Goal: Task Accomplishment & Management: Use online tool/utility

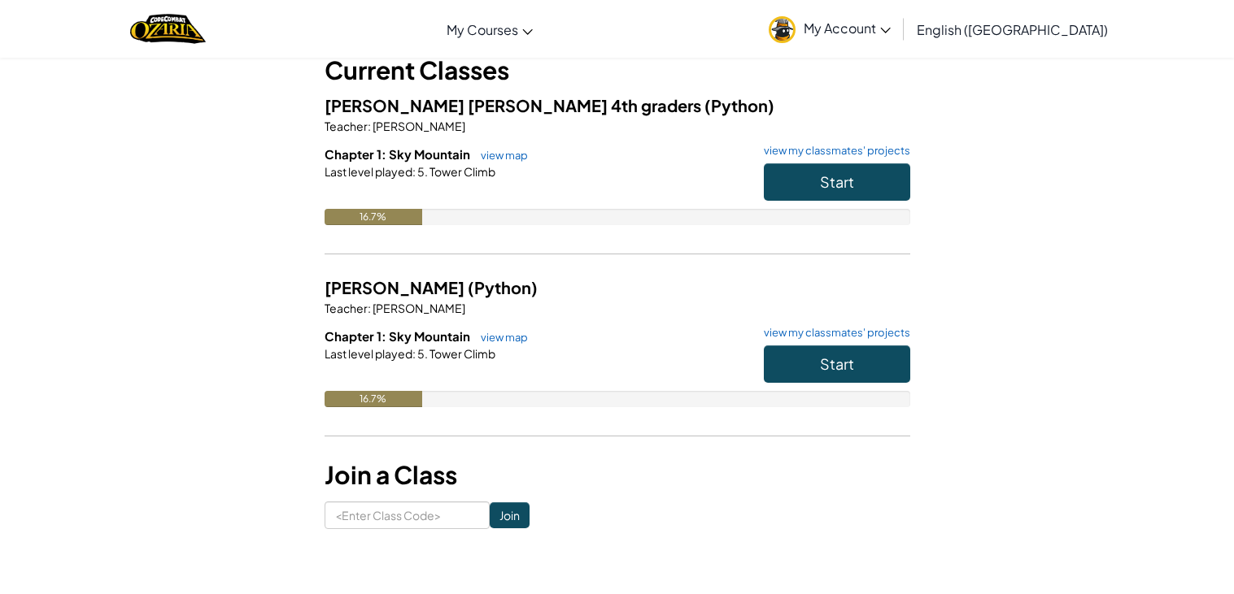
scroll to position [111, 0]
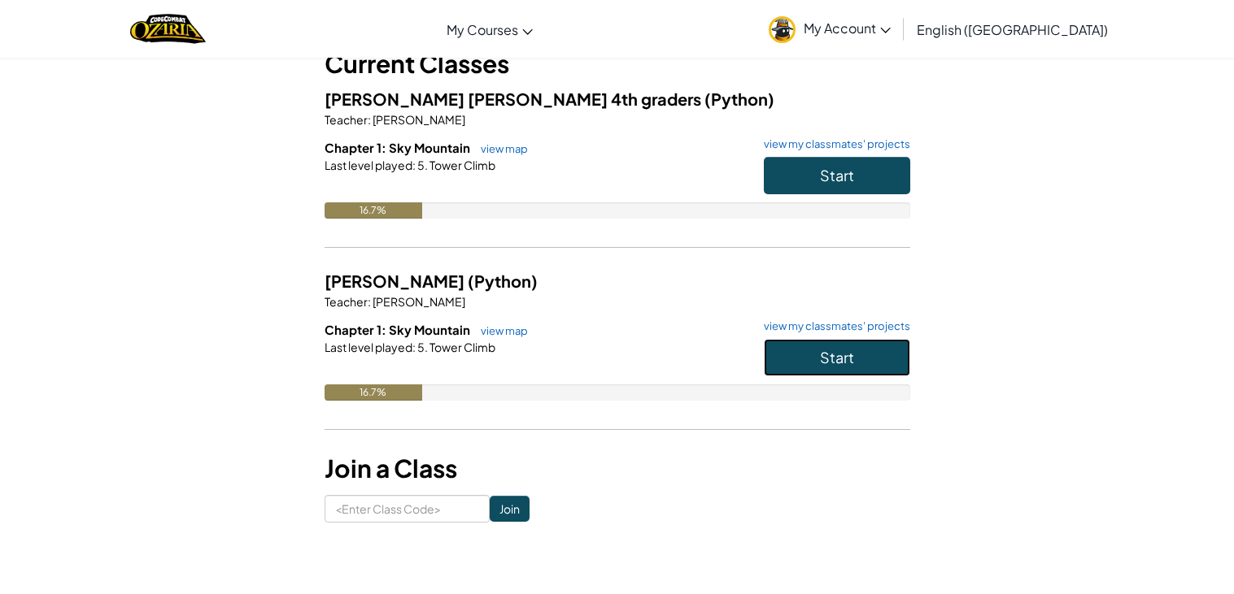
click at [850, 366] on button "Start" at bounding box center [837, 357] width 146 height 37
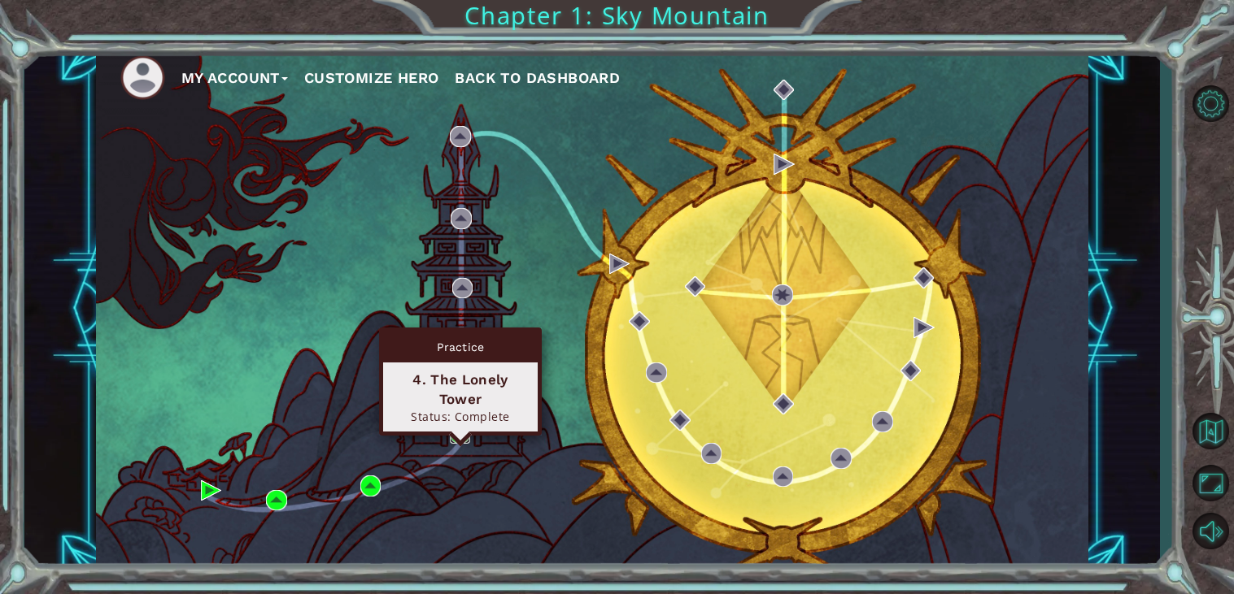
click at [457, 435] on img at bounding box center [460, 434] width 21 height 21
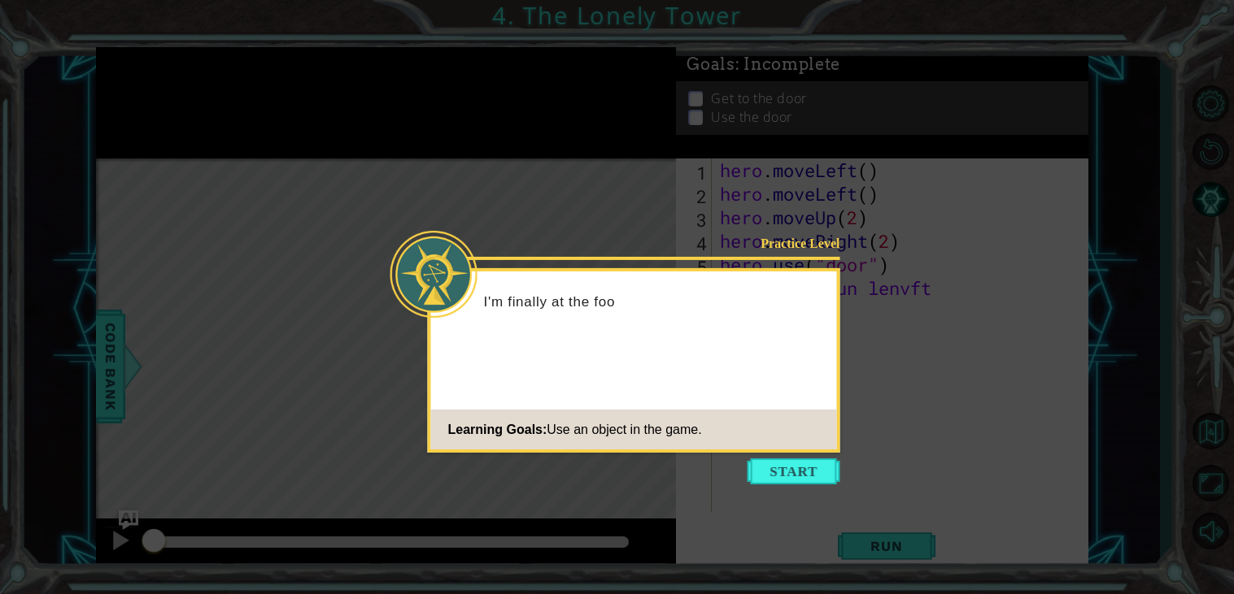
click at [1187, 140] on icon at bounding box center [617, 297] width 1234 height 594
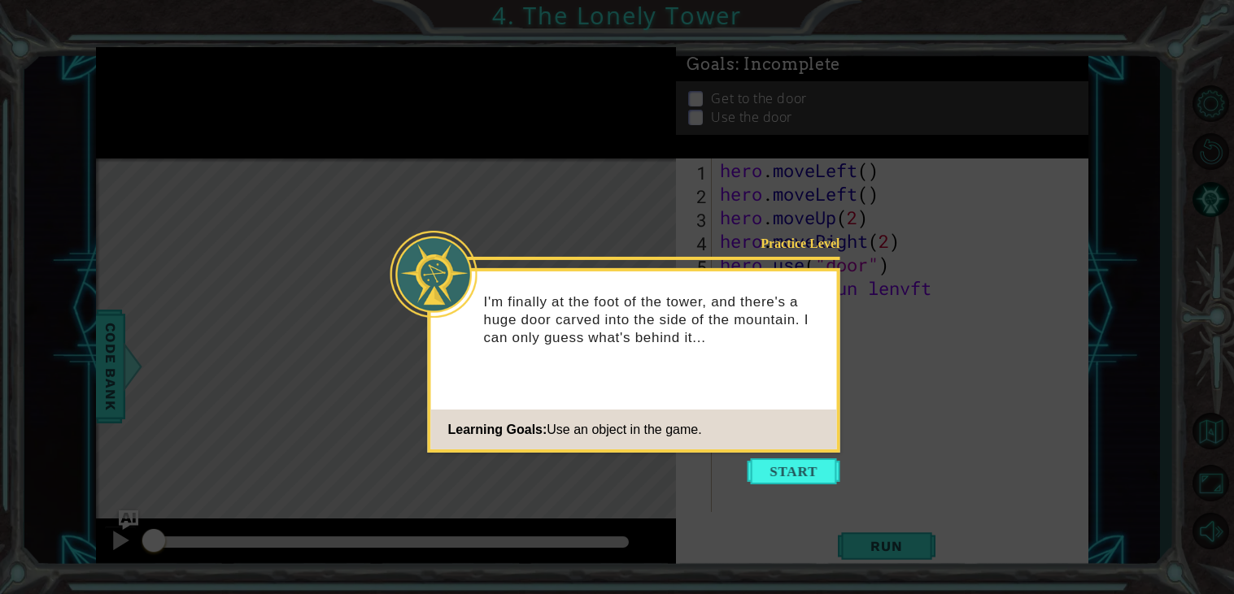
click at [790, 451] on div "Practice Level I'm finally at the foot of the tower, and there's a huge door ca…" at bounding box center [634, 360] width 412 height 185
click at [797, 476] on button "Start" at bounding box center [793, 472] width 93 height 26
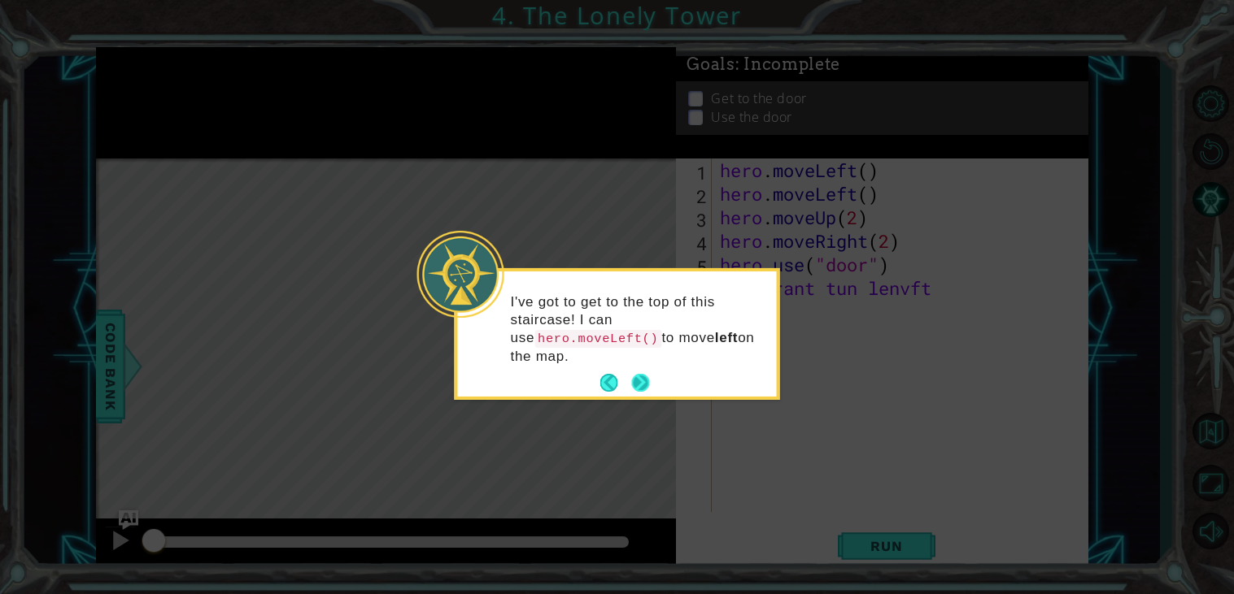
click at [633, 375] on button "Next" at bounding box center [641, 383] width 20 height 20
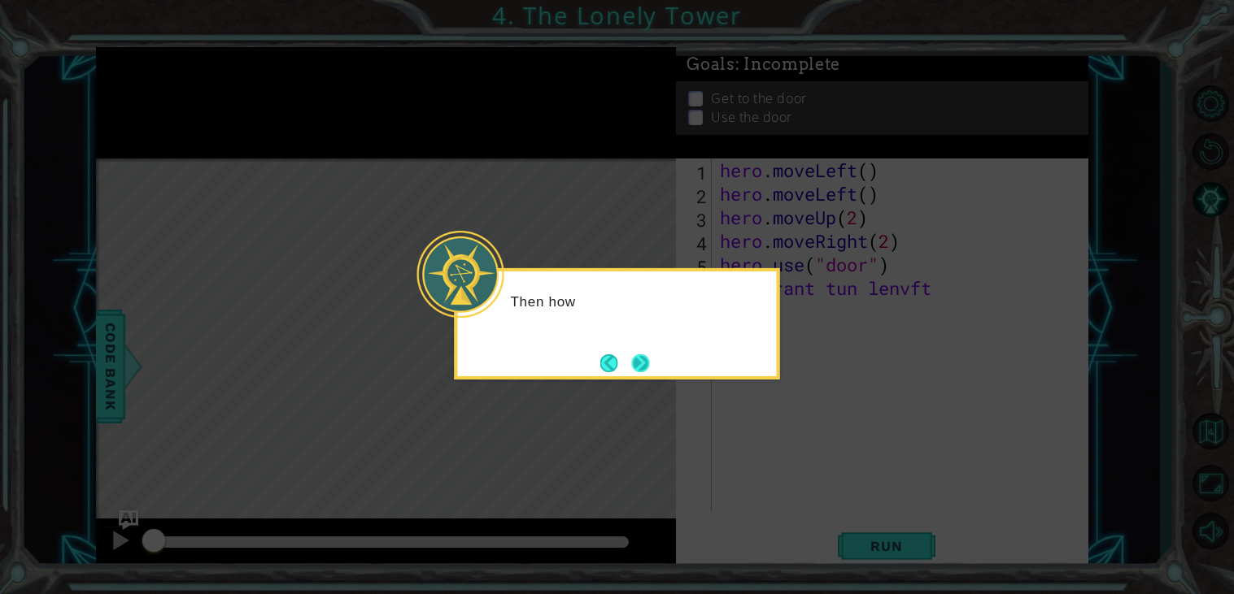
click at [631, 361] on button "Next" at bounding box center [641, 364] width 20 height 20
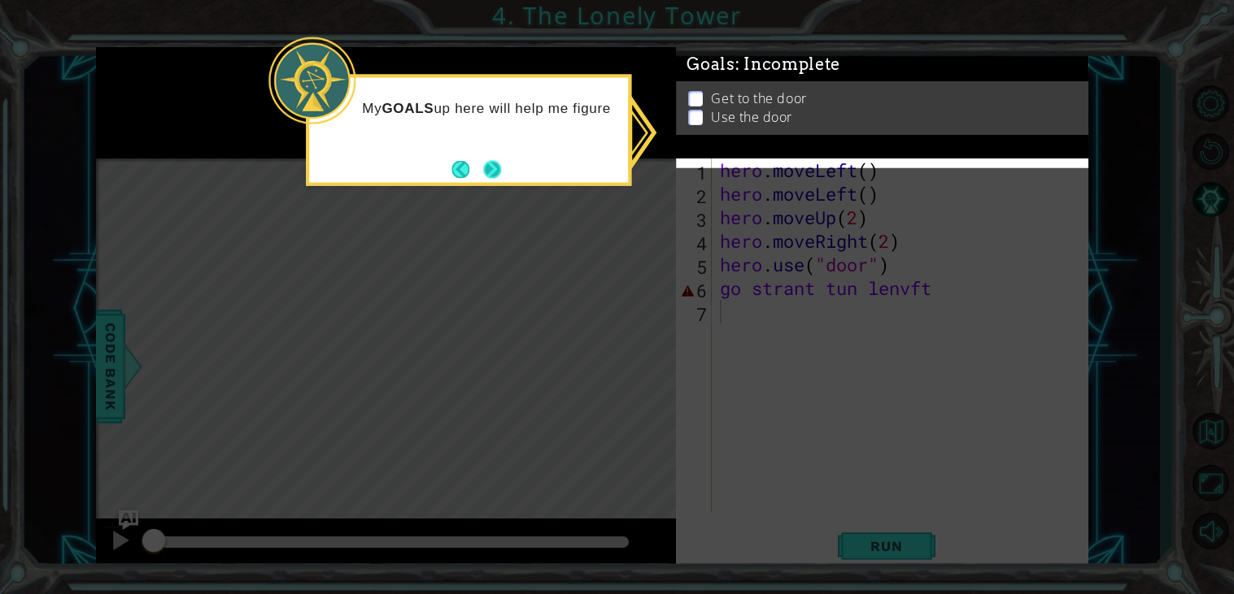
click at [489, 160] on button "Next" at bounding box center [492, 169] width 19 height 19
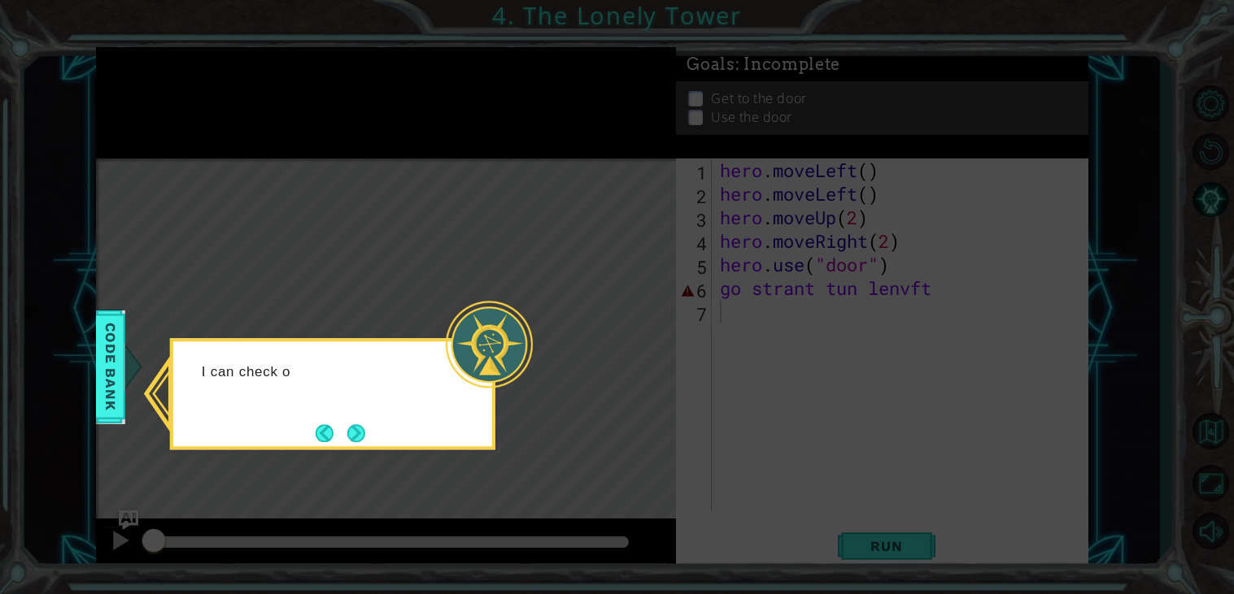
click at [372, 437] on div "I can check o" at bounding box center [332, 393] width 325 height 111
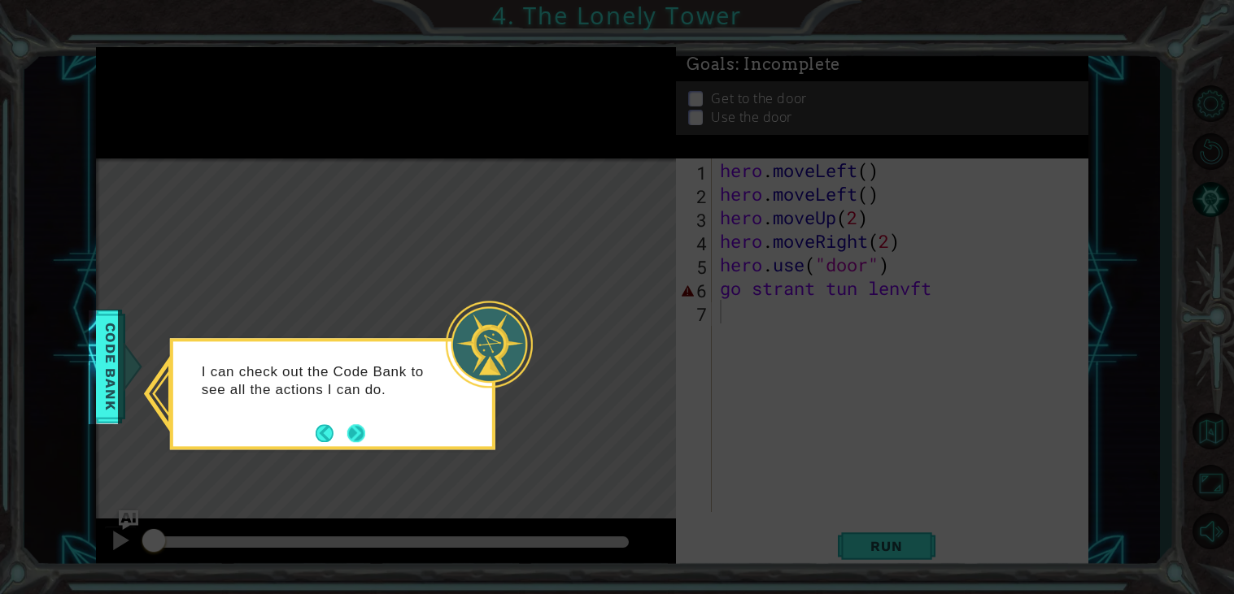
click at [359, 438] on button "Next" at bounding box center [355, 433] width 19 height 19
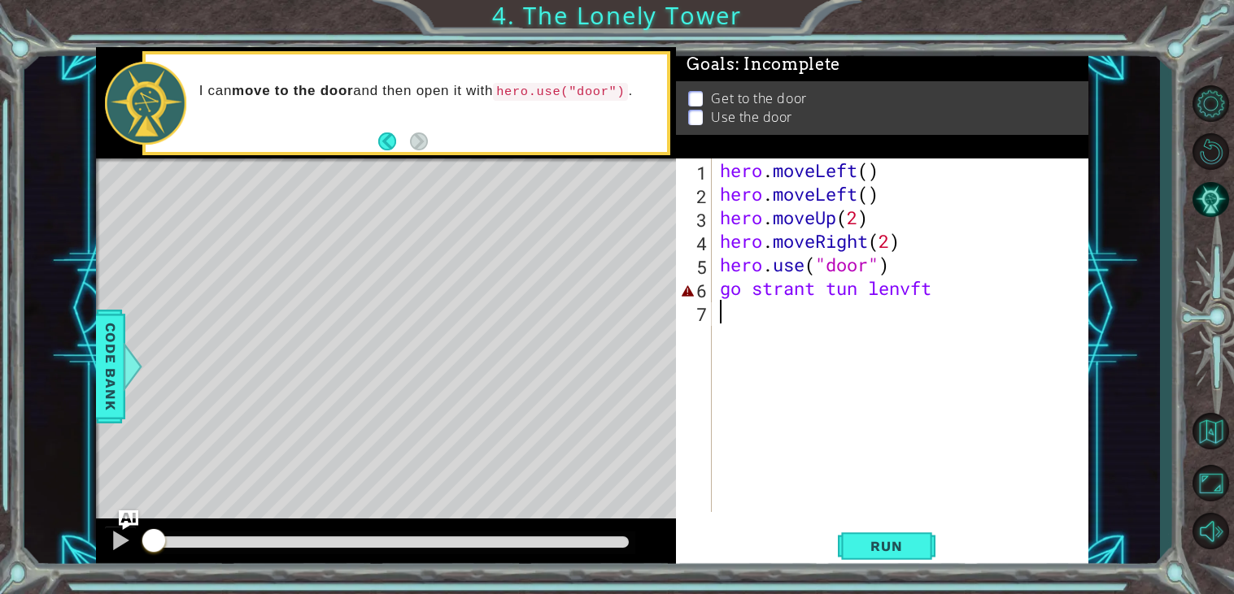
click at [471, 426] on div "Level Map" at bounding box center [471, 398] width 751 height 479
click at [726, 328] on div "hero . moveLeft ( ) hero . moveLeft ( ) hero . moveUp ( 2 ) hero . moveRight ( …" at bounding box center [904, 359] width 376 height 401
type textarea "m"
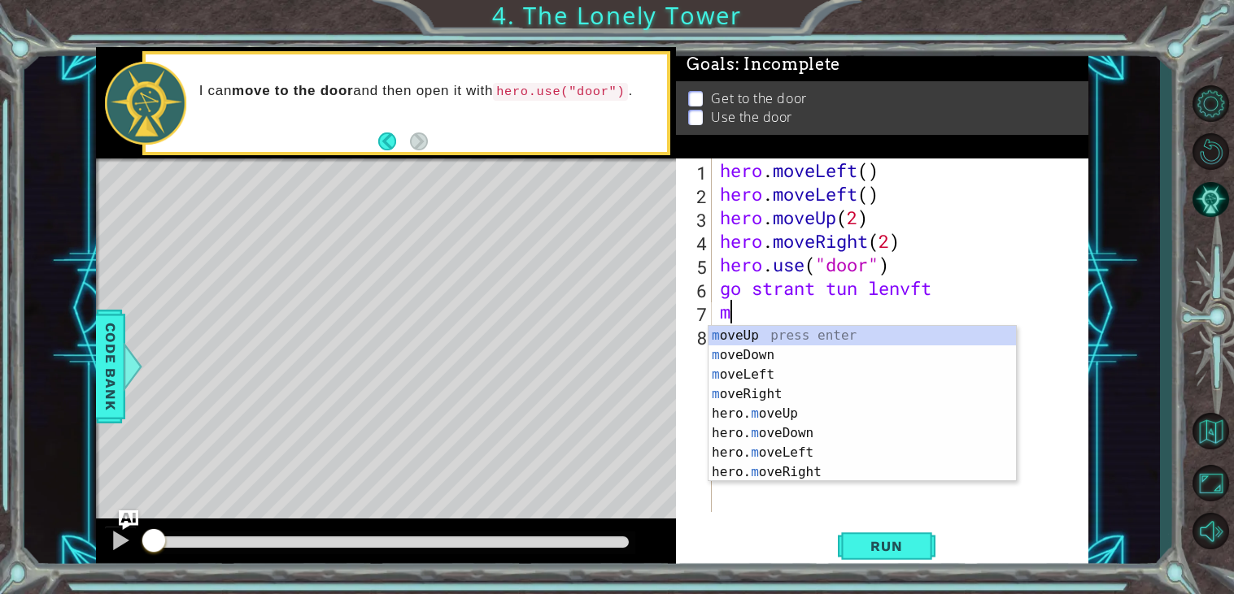
click at [806, 389] on div "m oveUp press enter m oveDown press enter m oveLeft press enter m oveRight pres…" at bounding box center [861, 423] width 307 height 195
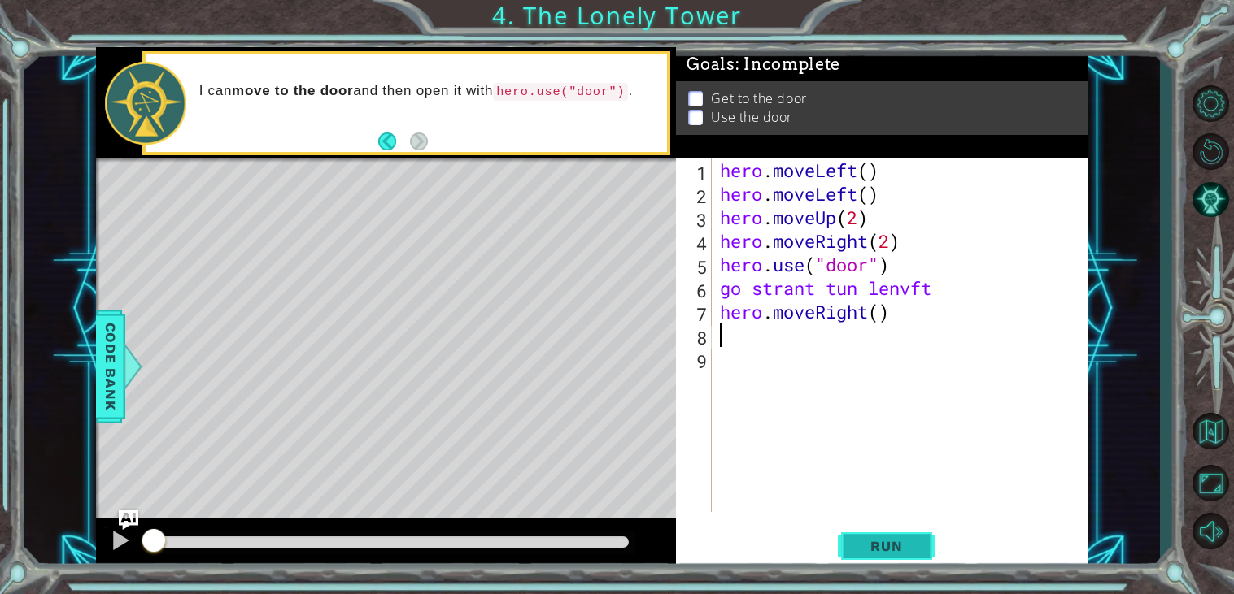
click at [901, 553] on span "Run" at bounding box center [886, 546] width 64 height 16
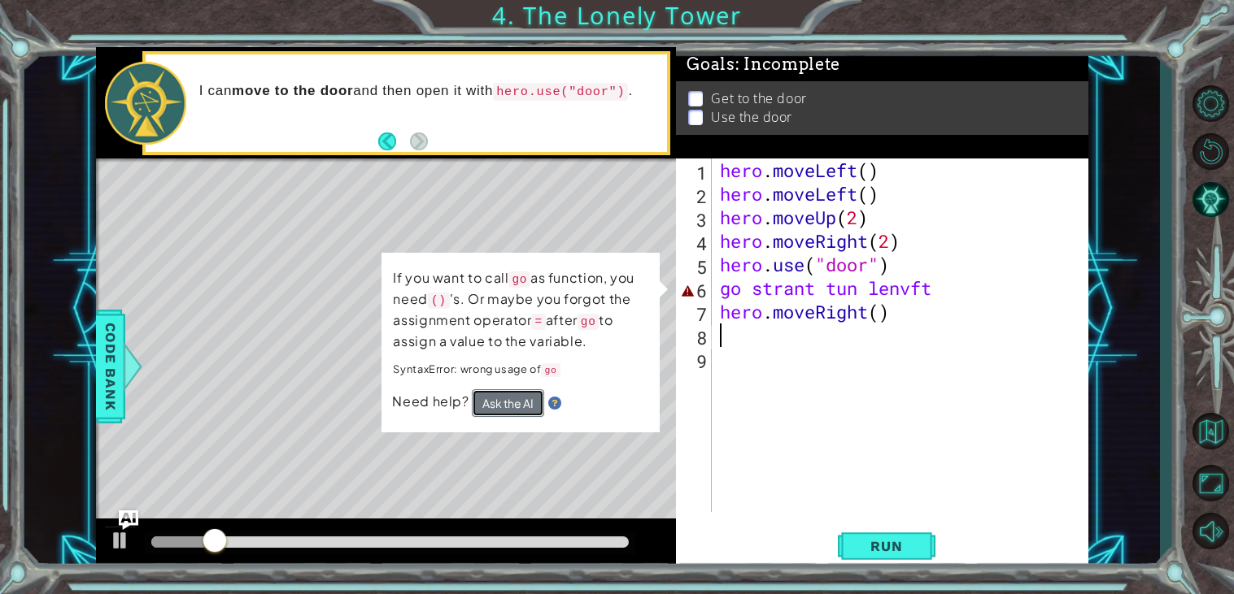
click at [525, 400] on button "Ask the AI" at bounding box center [508, 404] width 72 height 28
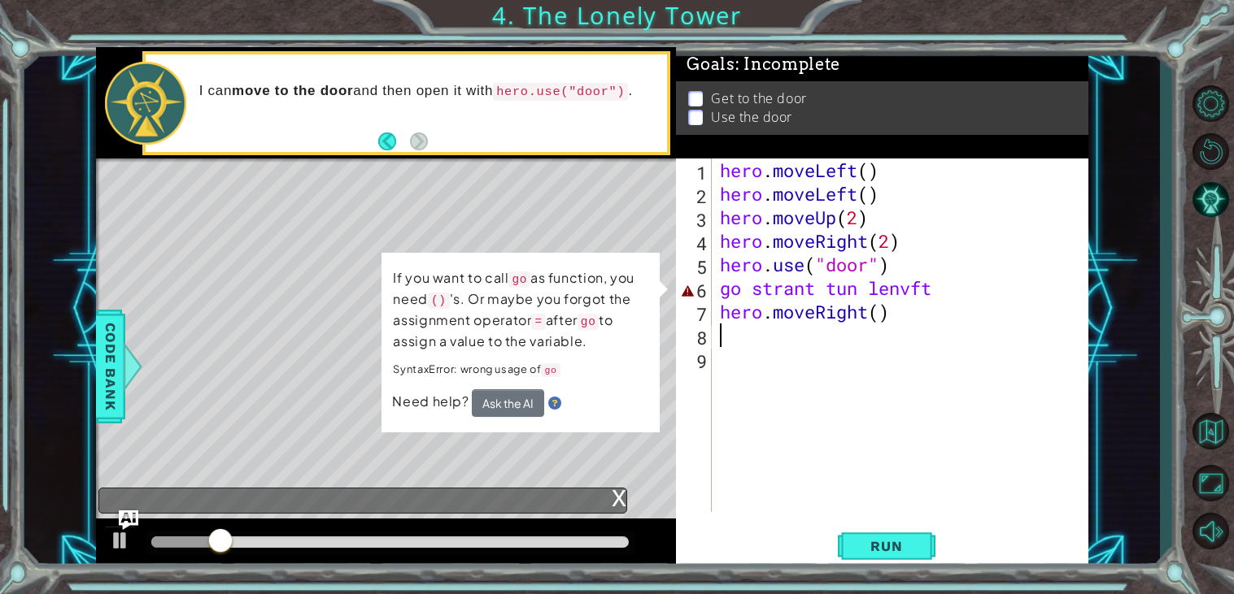
click at [777, 186] on div "hero . moveLeft ( ) hero . moveLeft ( ) hero . moveUp ( 2 ) hero . moveRight ( …" at bounding box center [904, 359] width 376 height 401
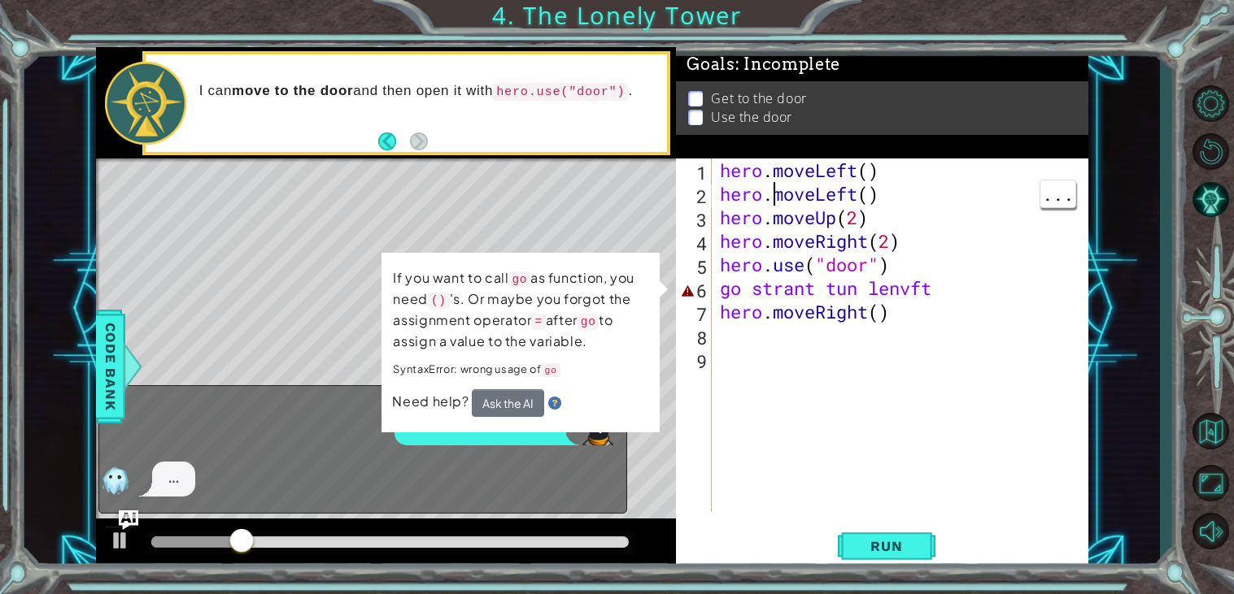
click at [772, 199] on div "hero . moveLeft ( ) hero . moveLeft ( ) hero . moveUp ( 2 ) hero . moveRight ( …" at bounding box center [904, 359] width 376 height 401
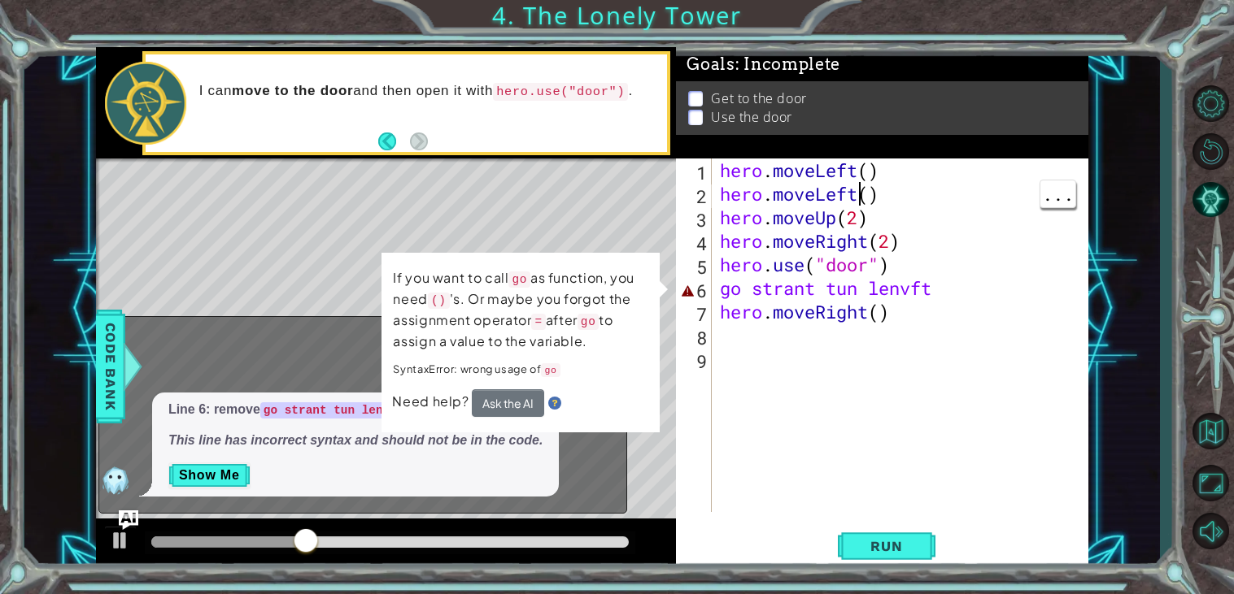
click at [861, 200] on div "hero . moveLeft ( ) hero . moveLeft ( ) hero . moveUp ( 2 ) hero . moveRight ( …" at bounding box center [904, 359] width 376 height 401
click at [859, 187] on div "hero . moveLeft ( ) hero . moveLeft ( ) hero . moveUp ( 2 ) hero . moveRight ( …" at bounding box center [904, 359] width 376 height 401
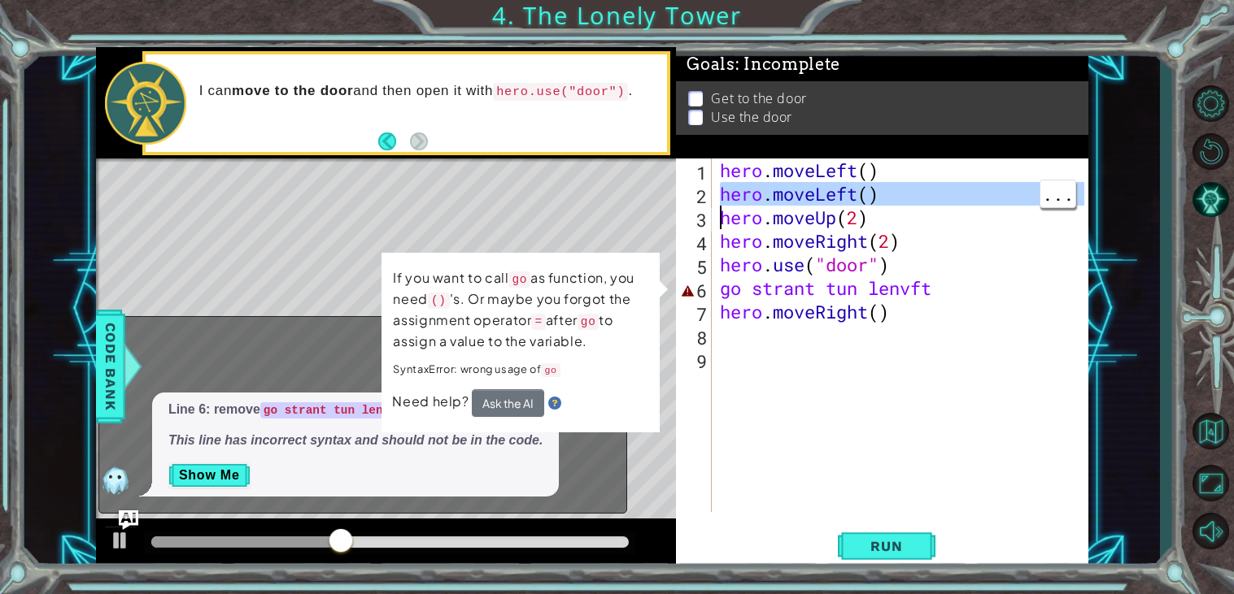
click at [859, 187] on div "hero . moveLeft ( ) hero . moveLeft ( ) hero . moveUp ( 2 ) hero . moveRight ( …" at bounding box center [900, 336] width 368 height 354
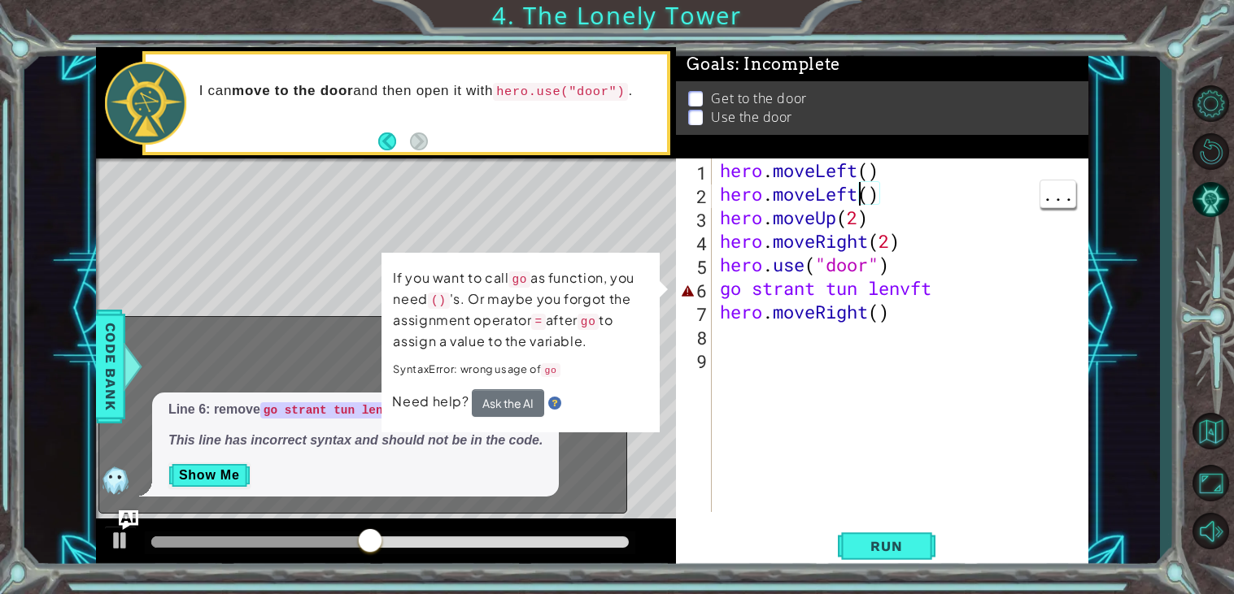
click at [859, 187] on div "hero . moveLeft ( ) hero . moveLeft ( ) hero . moveUp ( 2 ) hero . moveRight ( …" at bounding box center [904, 359] width 376 height 401
click at [983, 297] on div "hero . moveLeft ( ) hero . moveLeft ( ) hero . moveUp ( 2 ) hero . moveRight ( …" at bounding box center [904, 359] width 376 height 401
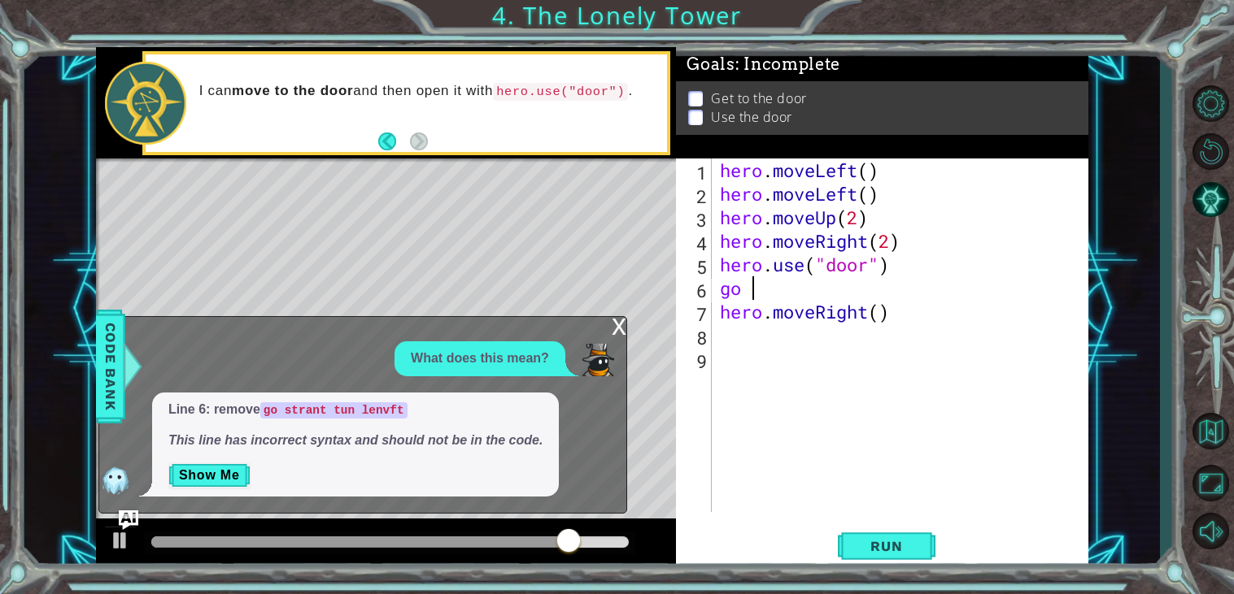
type textarea "g"
click at [869, 199] on div "hero . moveLeft ( ) hero . moveLeft ( ) hero . moveUp ( 2 ) hero . moveRight ( …" at bounding box center [904, 359] width 376 height 401
type textarea "hero.moveLeft()"
